Goal: Navigation & Orientation: Find specific page/section

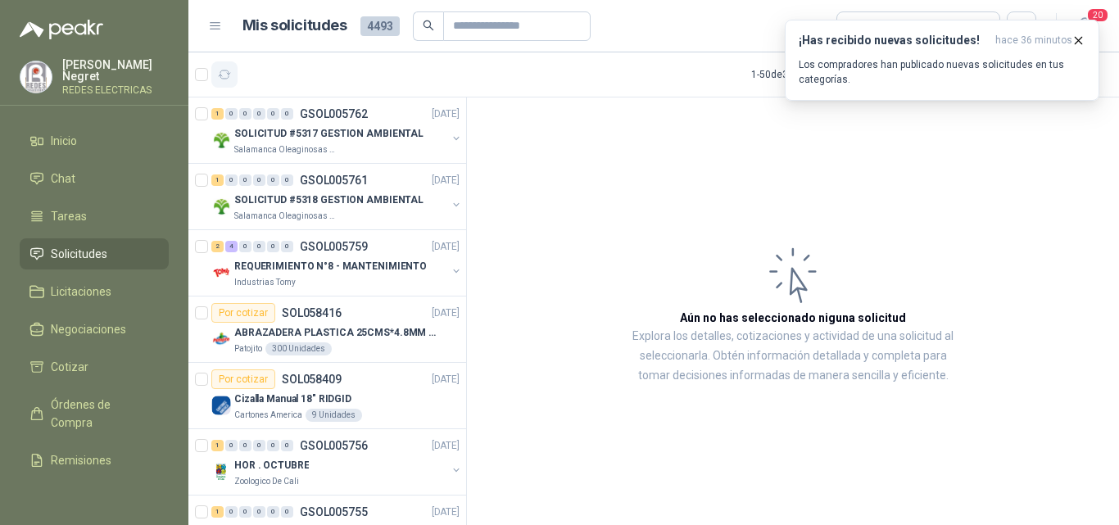
click at [218, 74] on icon "button" at bounding box center [225, 75] width 14 height 14
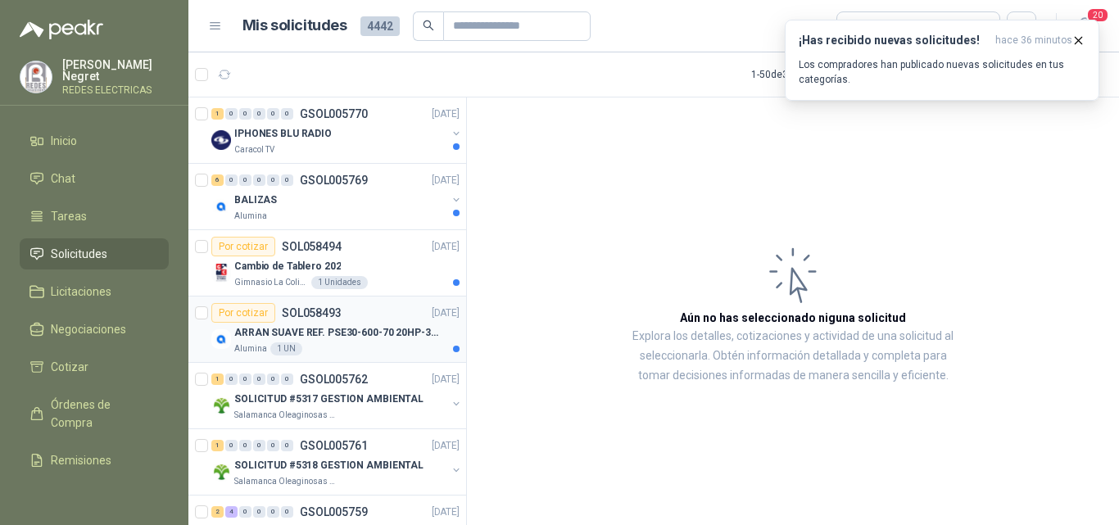
click at [372, 346] on div "Alumina 1 UN" at bounding box center [346, 349] width 225 height 13
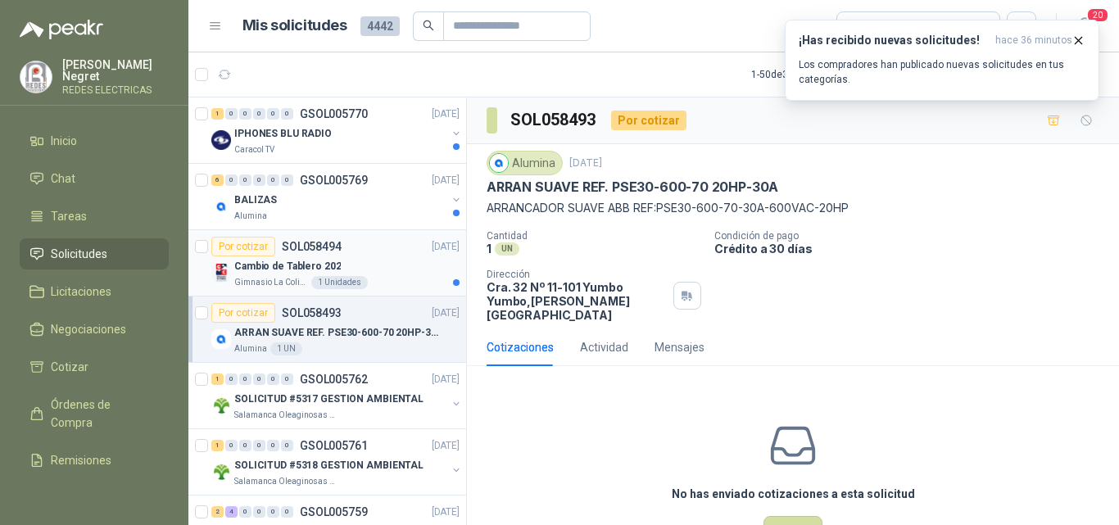
click at [399, 254] on div "Por cotizar SOL058494 [DATE]" at bounding box center [335, 247] width 248 height 20
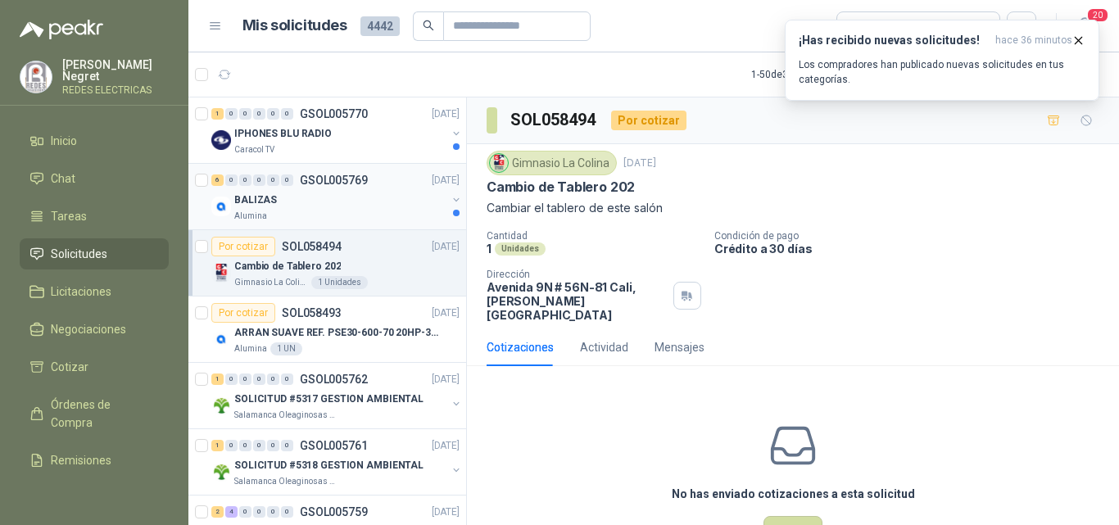
click at [406, 214] on div "Alumina" at bounding box center [340, 216] width 212 height 13
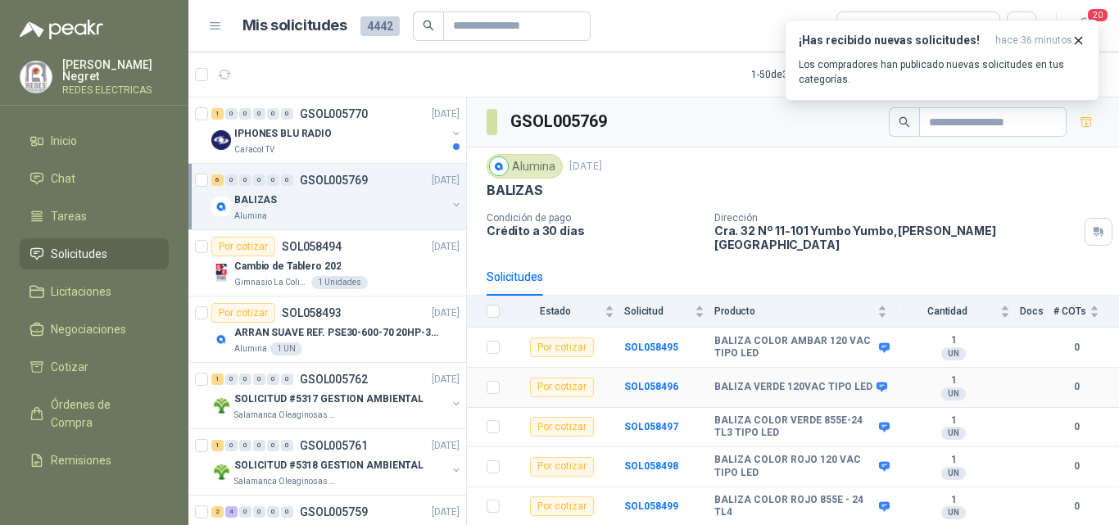
scroll to position [25, 0]
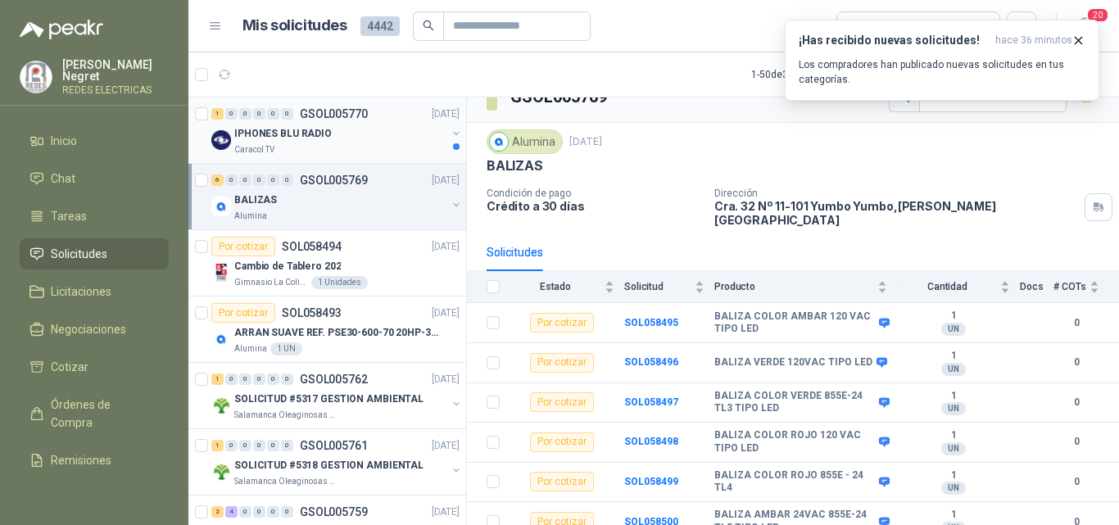
click at [352, 138] on div "IPHONES BLU RADIO" at bounding box center [340, 134] width 212 height 20
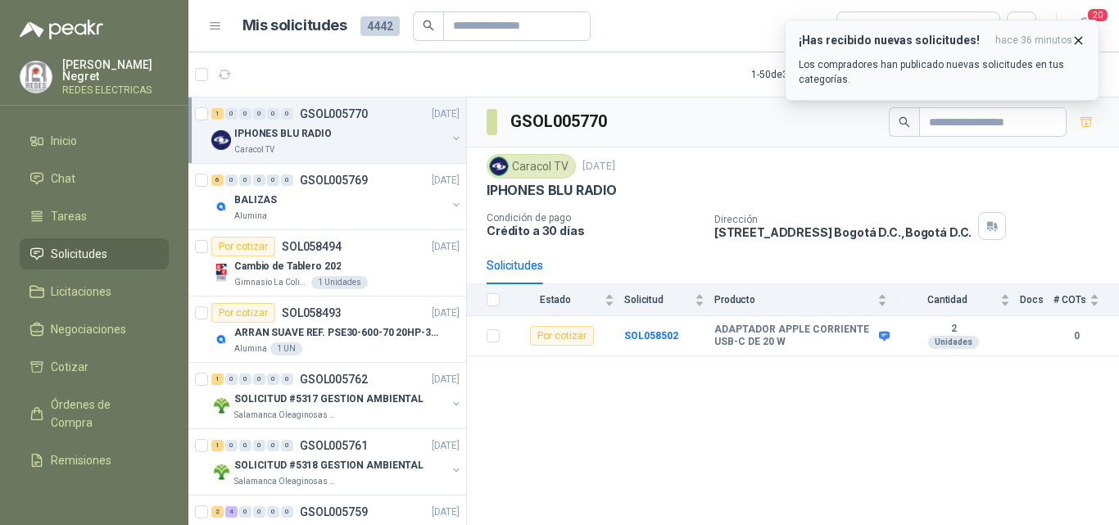
click at [1078, 37] on icon "button" at bounding box center [1079, 41] width 14 height 14
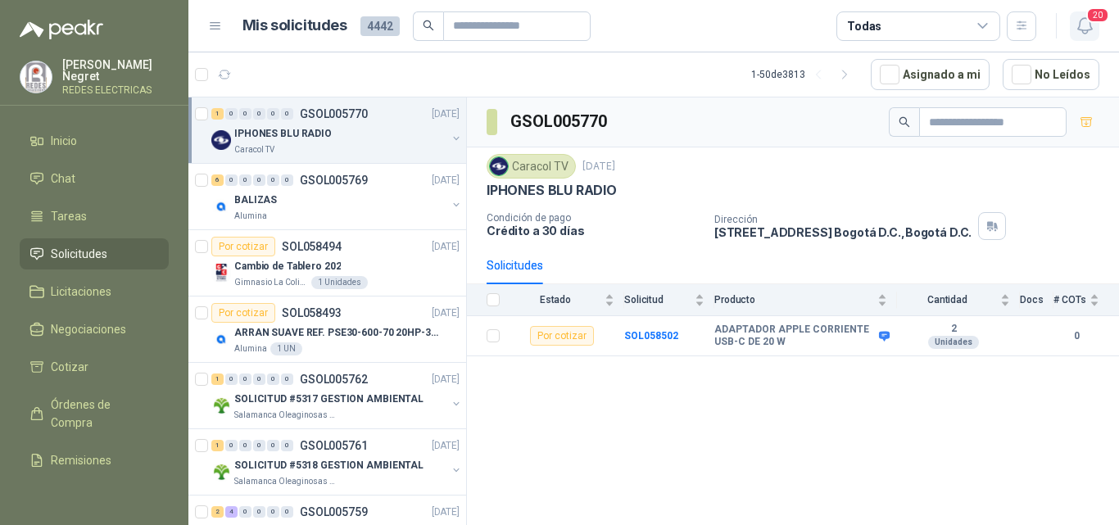
click at [1084, 22] on icon "button" at bounding box center [1085, 26] width 20 height 20
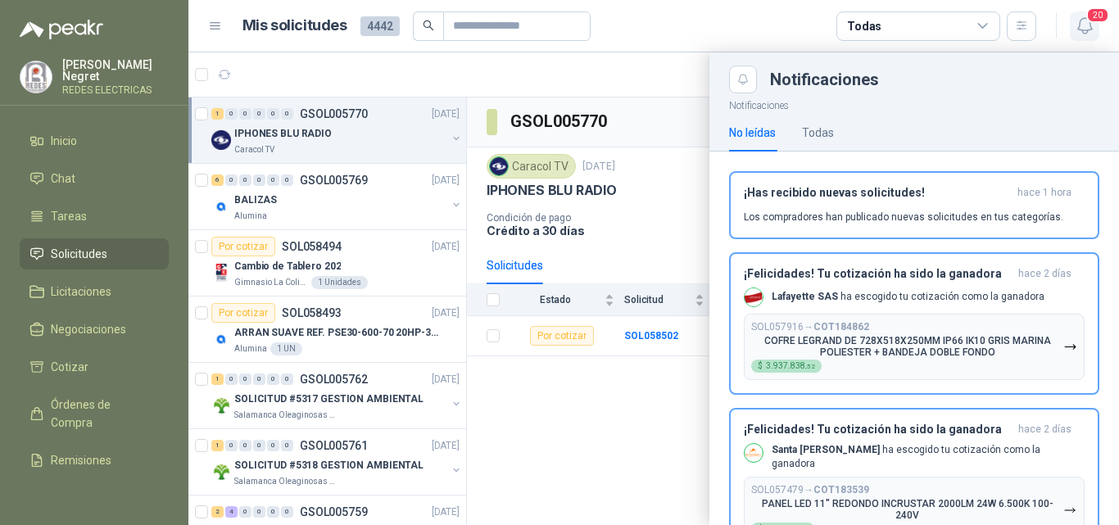
click at [1086, 21] on icon "button" at bounding box center [1085, 26] width 20 height 20
